Goal: Information Seeking & Learning: Find specific fact

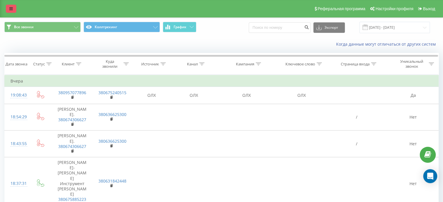
click at [9, 11] on link at bounding box center [11, 9] width 10 height 8
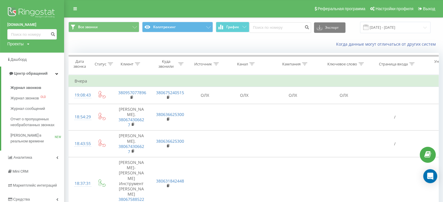
click at [38, 17] on img at bounding box center [31, 13] width 49 height 15
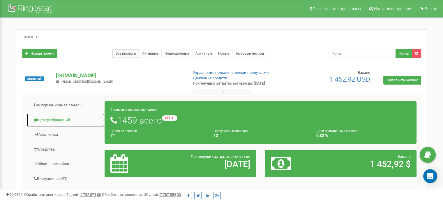
click at [65, 120] on link "Центр обращений" at bounding box center [65, 120] width 78 height 14
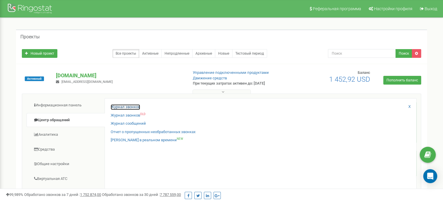
click at [133, 107] on link "Журнал звонков" at bounding box center [125, 107] width 29 height 6
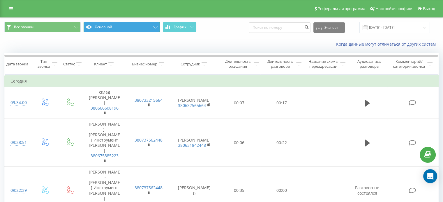
click at [141, 22] on button "Основной" at bounding box center [122, 27] width 76 height 10
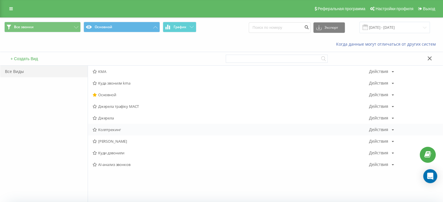
click at [118, 129] on span "Коллтрекинг" at bounding box center [231, 130] width 276 height 4
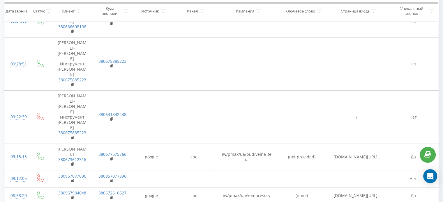
scroll to position [29, 0]
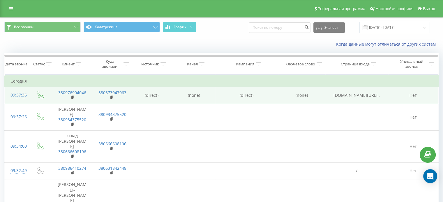
click at [368, 95] on span "kma.ua/uk/module/iqitsea..." at bounding box center [356, 96] width 46 height 6
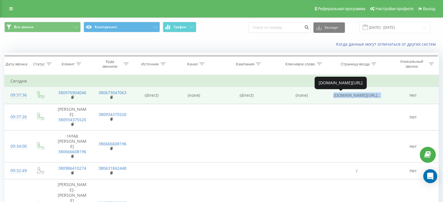
click at [368, 95] on span "kma.ua/uk/module/iqitsea..." at bounding box center [356, 96] width 46 height 6
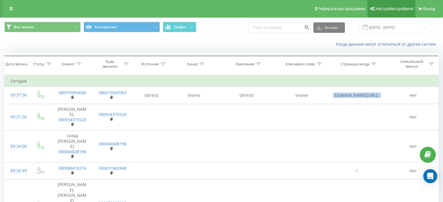
copy span "kma.ua/uk/module/iqitsea..."
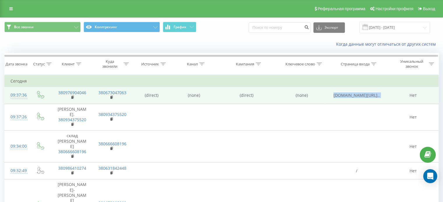
click at [372, 95] on span "kma.ua/uk/module/iqitsea..." at bounding box center [356, 96] width 46 height 6
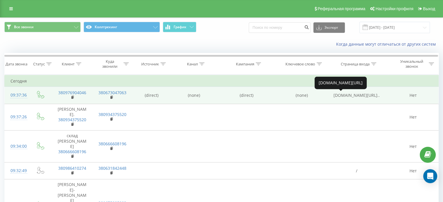
drag, startPoint x: 372, startPoint y: 95, endPoint x: 379, endPoint y: 95, distance: 7.3
click at [379, 96] on span "kma.ua/uk/module/iqitsea..." at bounding box center [356, 96] width 46 height 6
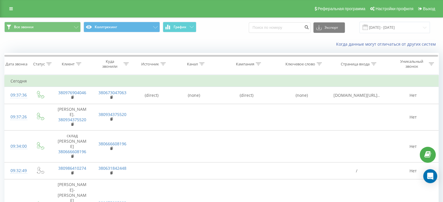
click at [362, 81] on td "Сегодня" at bounding box center [222, 81] width 434 height 12
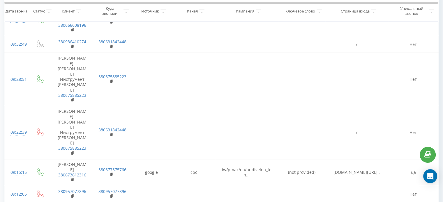
scroll to position [29, 0]
